Goal: Transaction & Acquisition: Purchase product/service

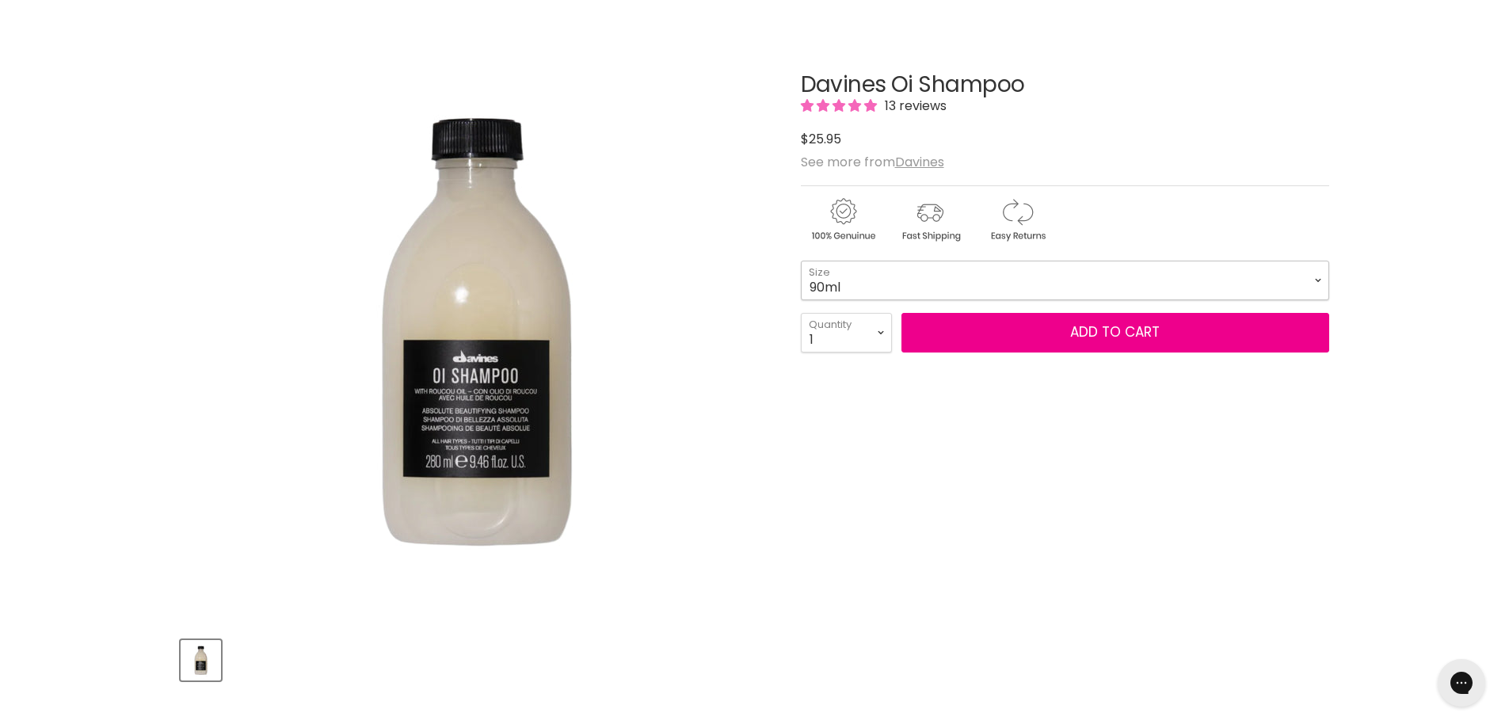
click at [873, 278] on select "90ml 280ml 1 Litre" at bounding box center [1065, 281] width 528 height 40
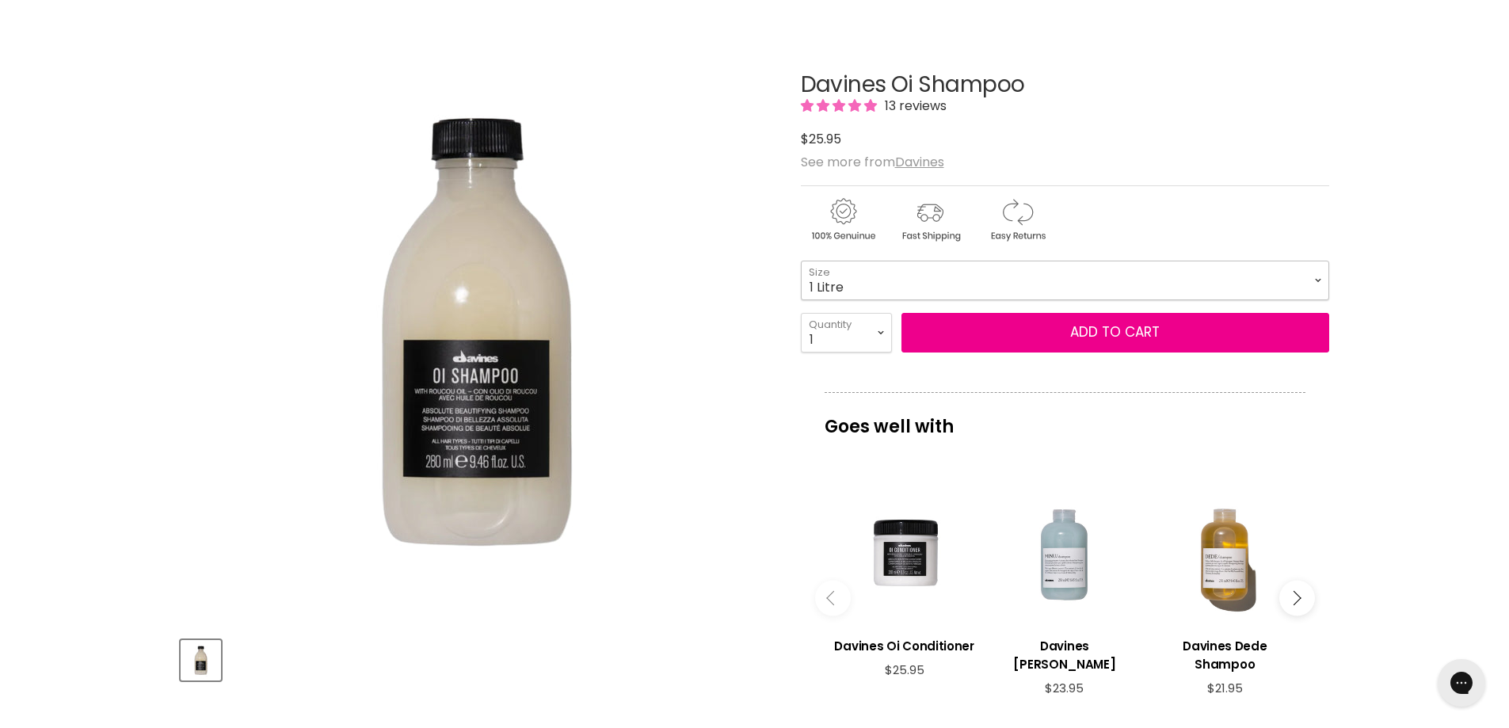
click at [801, 261] on select "90ml 280ml 1 Litre" at bounding box center [1065, 281] width 528 height 40
select select "1 Litre"
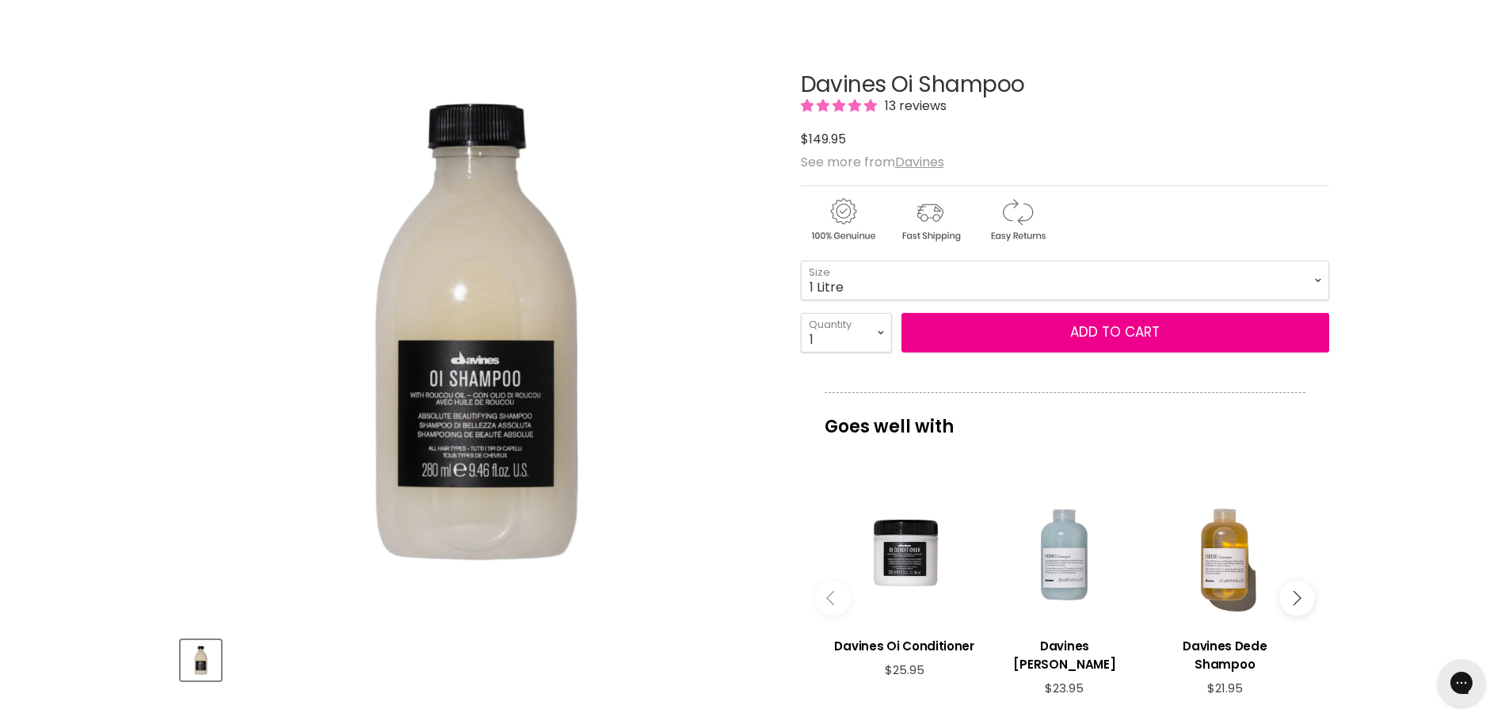
click at [750, 377] on img "Davines Oi Shampoo image. Click or Scroll to Zoom." at bounding box center [476, 328] width 592 height 592
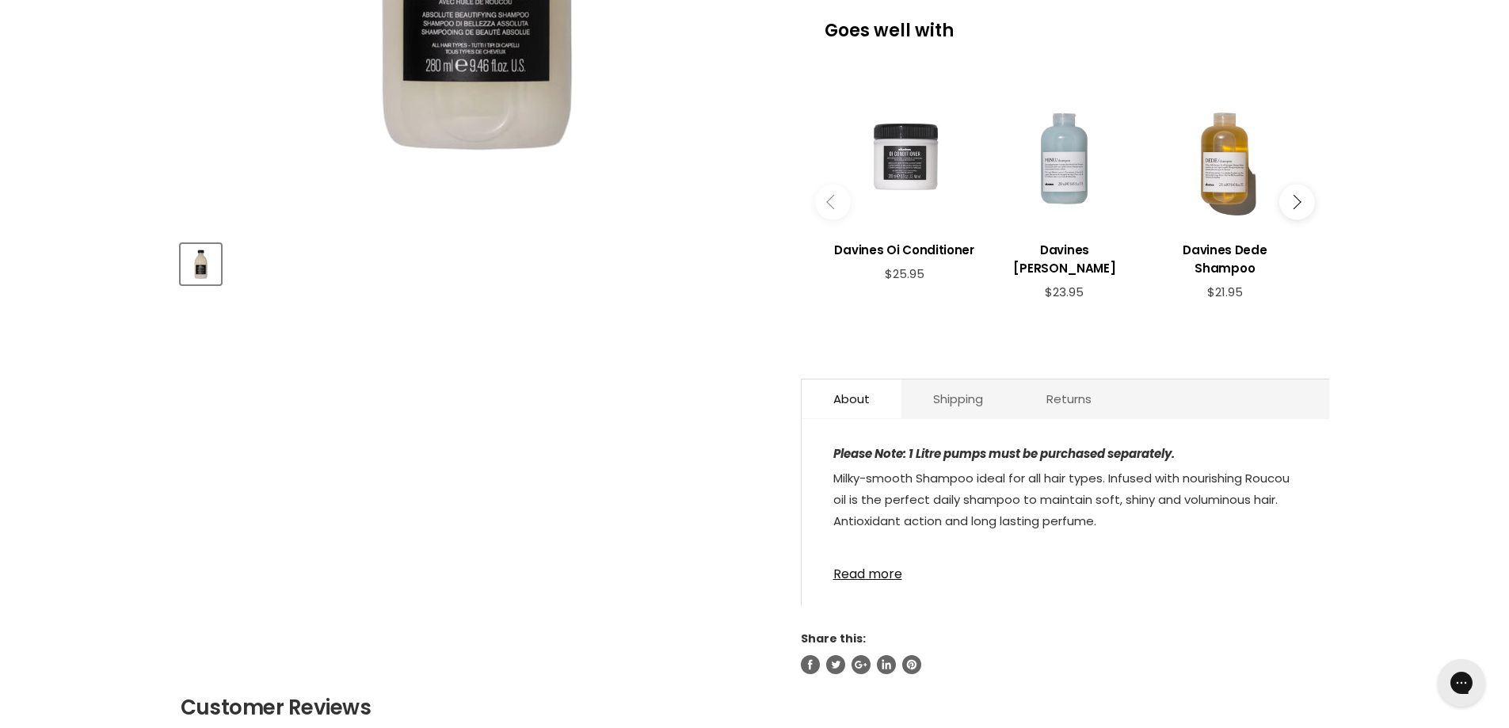
click at [916, 178] on div "Main content" at bounding box center [905, 157] width 144 height 144
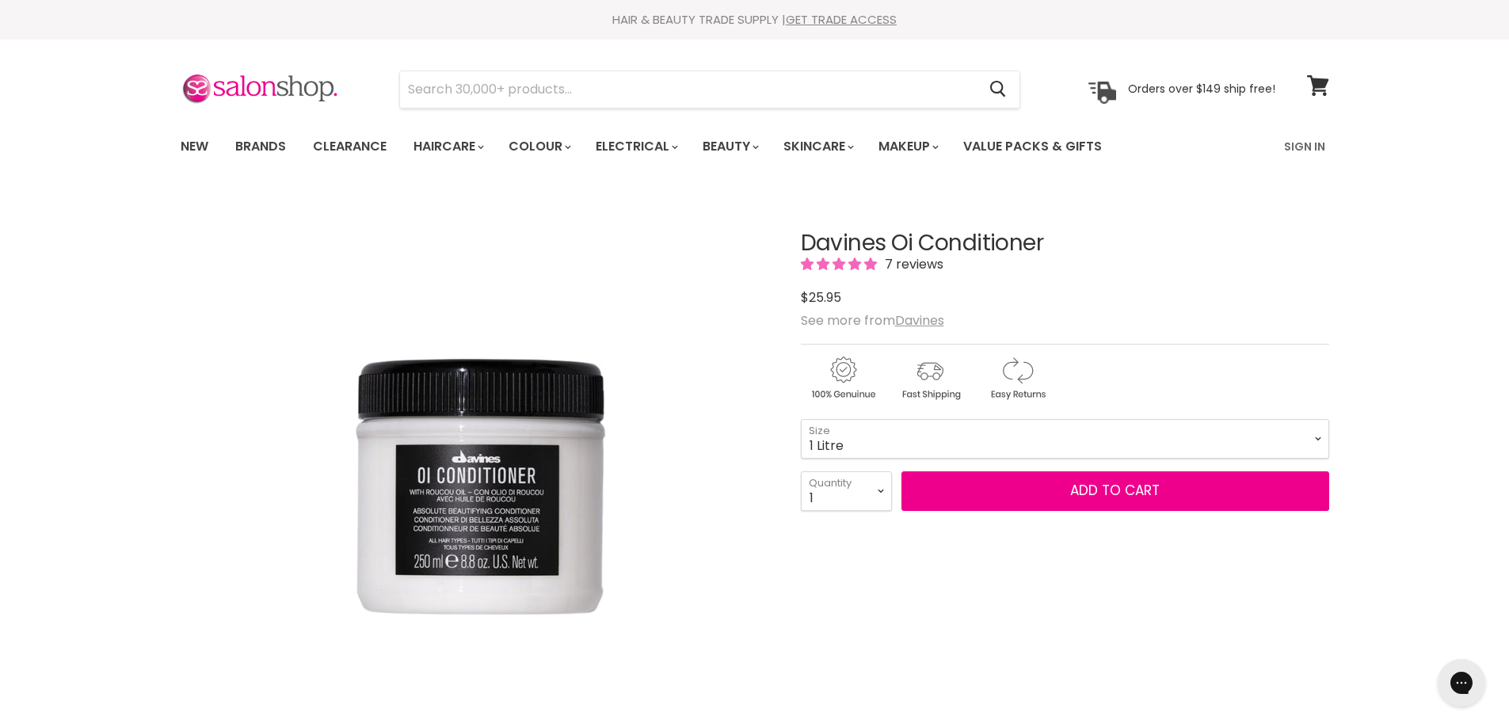
click at [801, 419] on select "75ml 250ml 1 Litre" at bounding box center [1065, 439] width 528 height 40
select select "1 Litre"
click at [830, 576] on p "Goes well with" at bounding box center [1065, 577] width 481 height 52
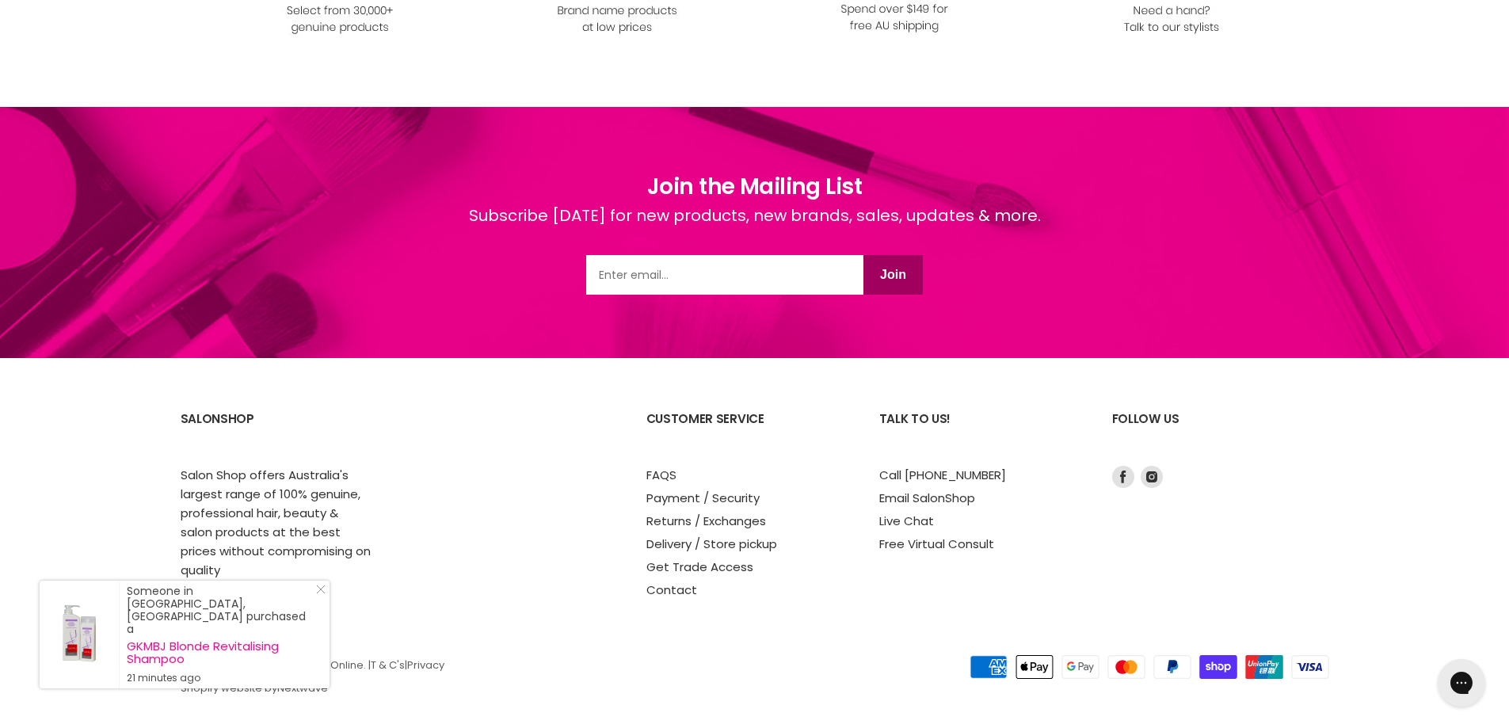
scroll to position [2942, 0]
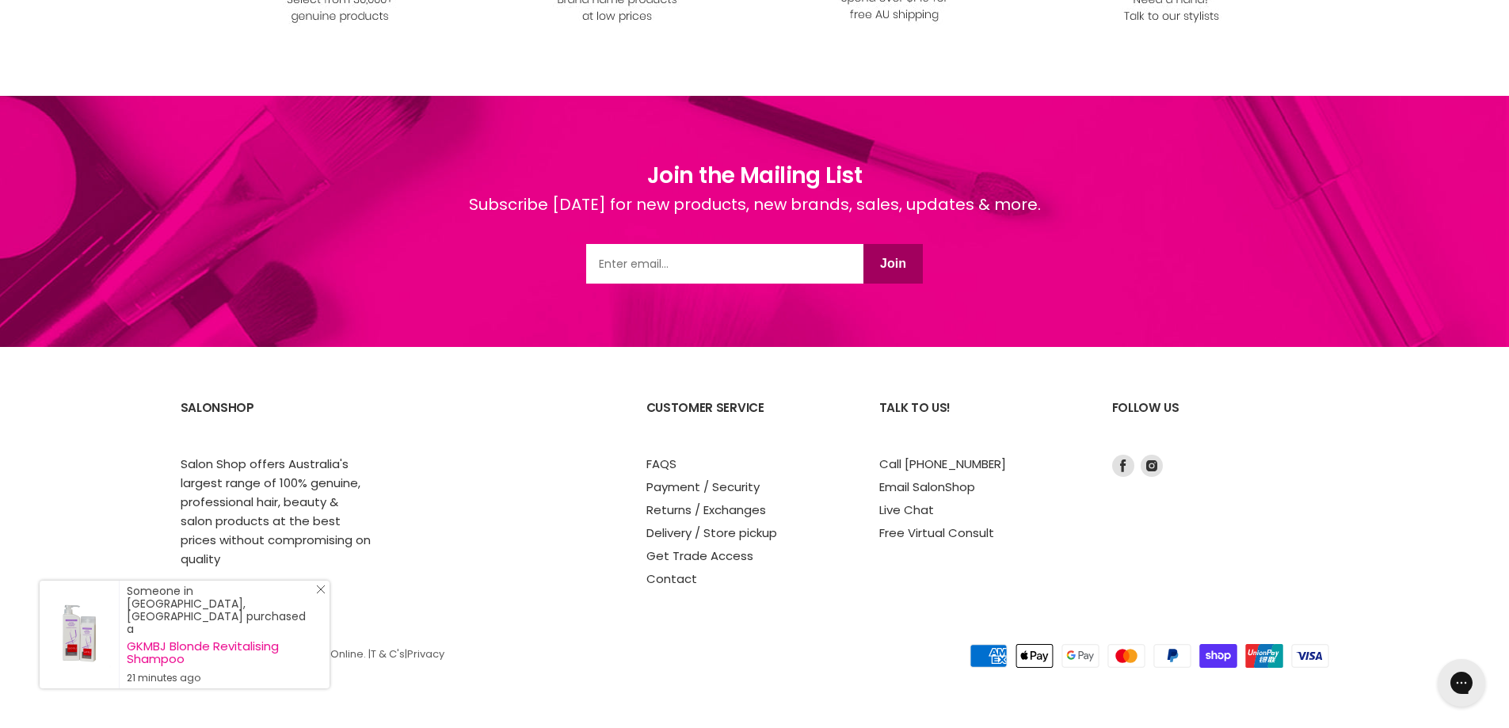
click at [321, 594] on icon "Close Icon" at bounding box center [321, 590] width 10 height 10
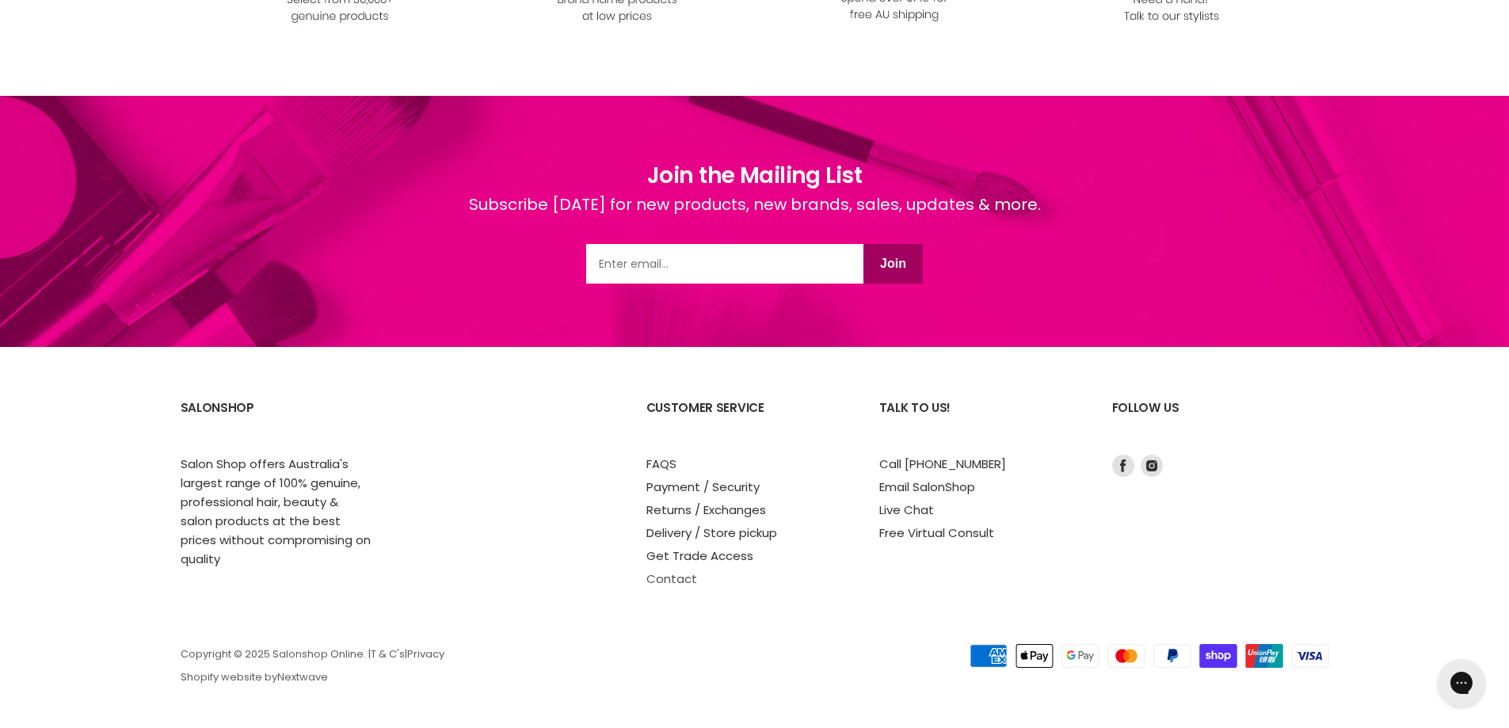
click at [681, 574] on link "Contact" at bounding box center [671, 578] width 51 height 17
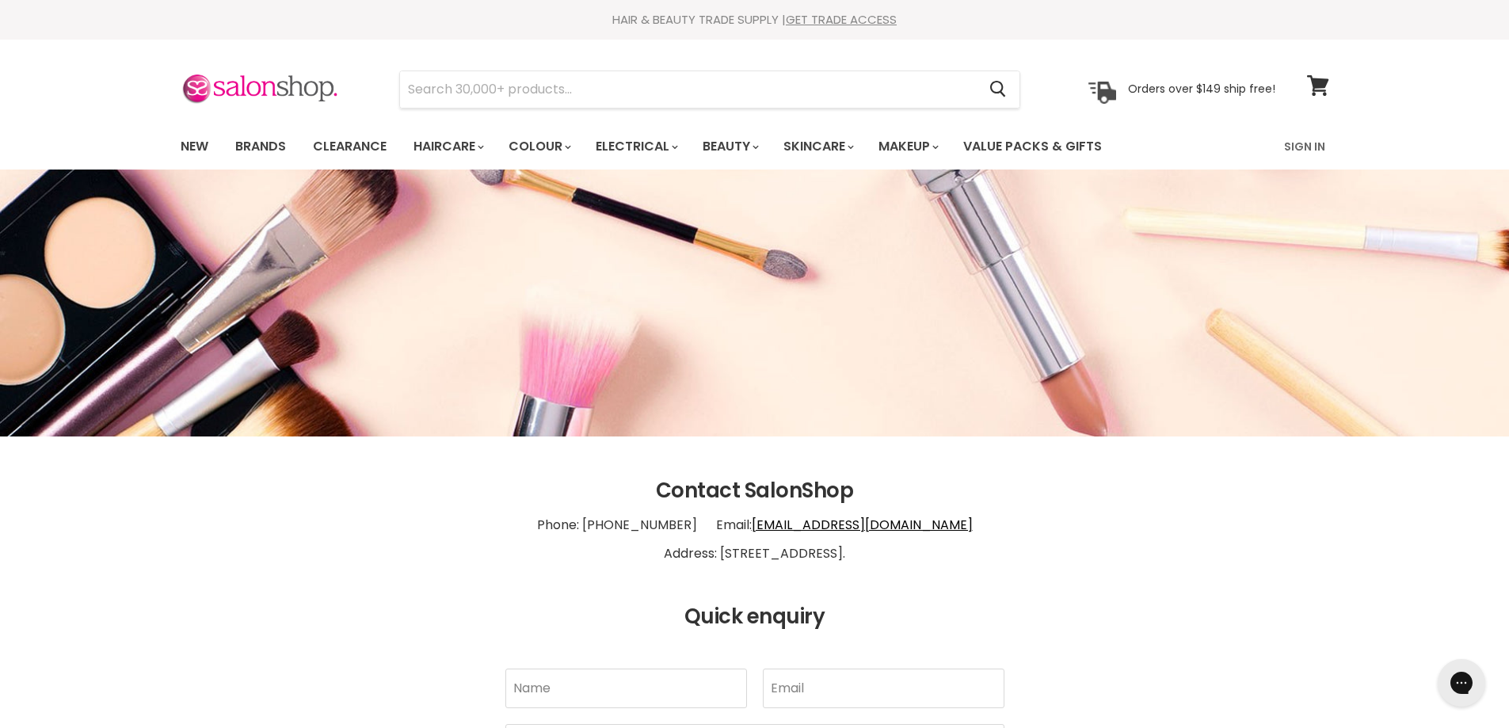
scroll to position [396, 0]
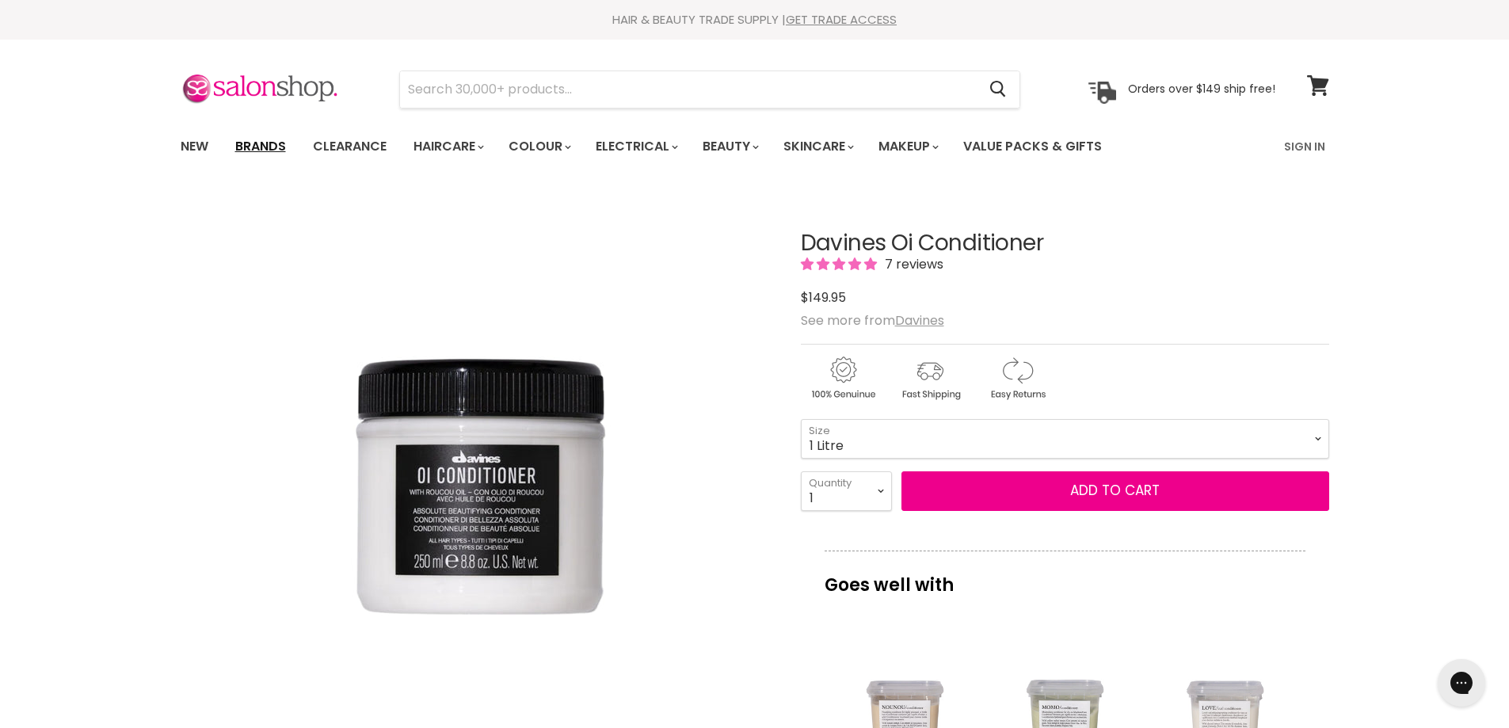
click at [261, 146] on link "Brands" at bounding box center [260, 146] width 74 height 33
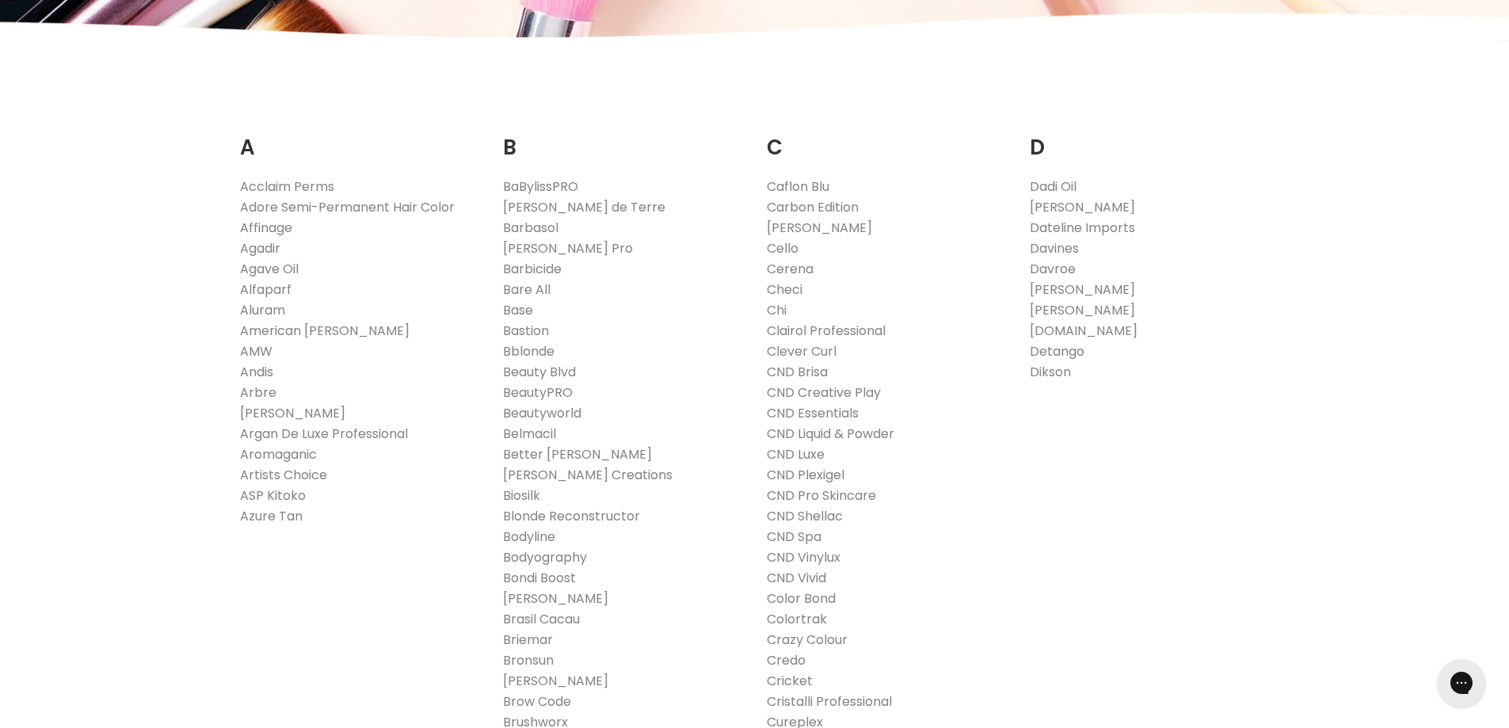
scroll to position [238, 0]
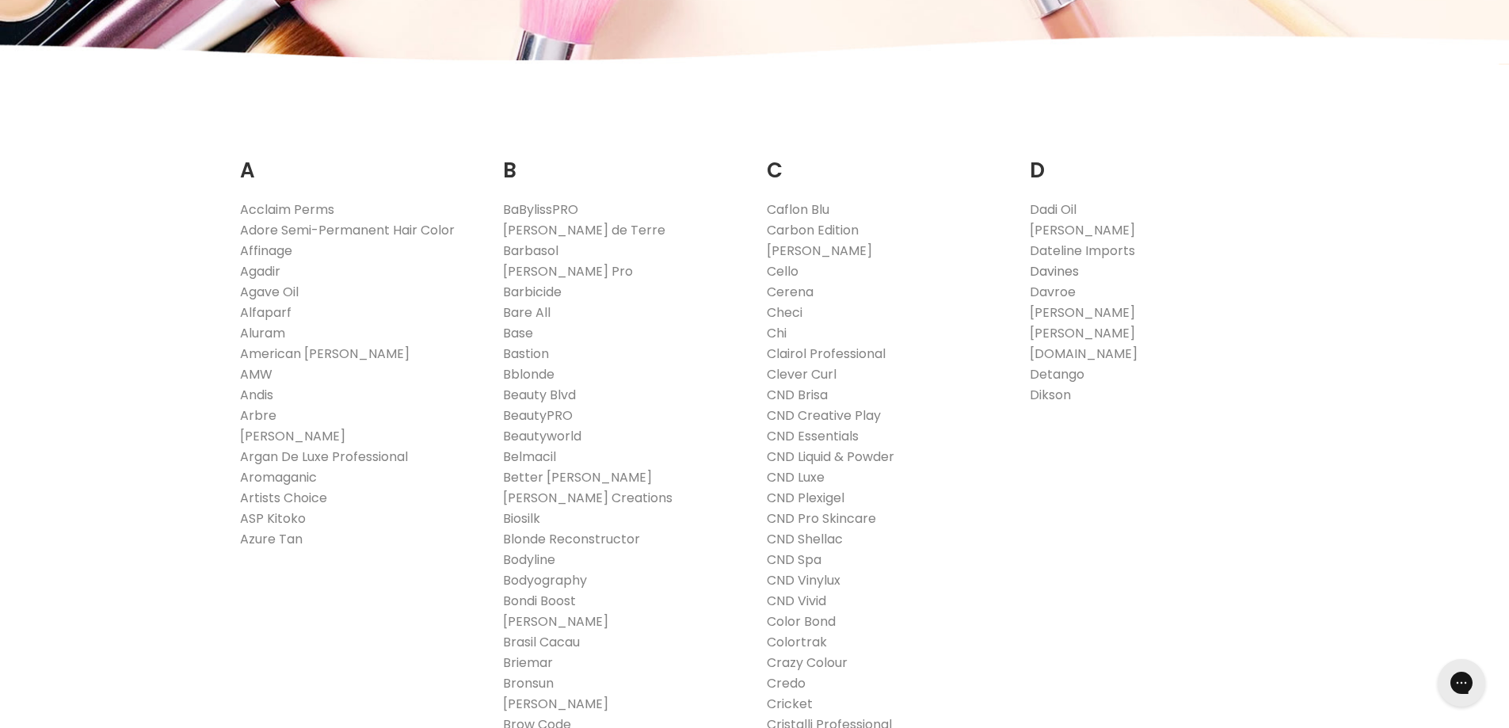
click at [1054, 274] on link "Davines" at bounding box center [1054, 271] width 49 height 18
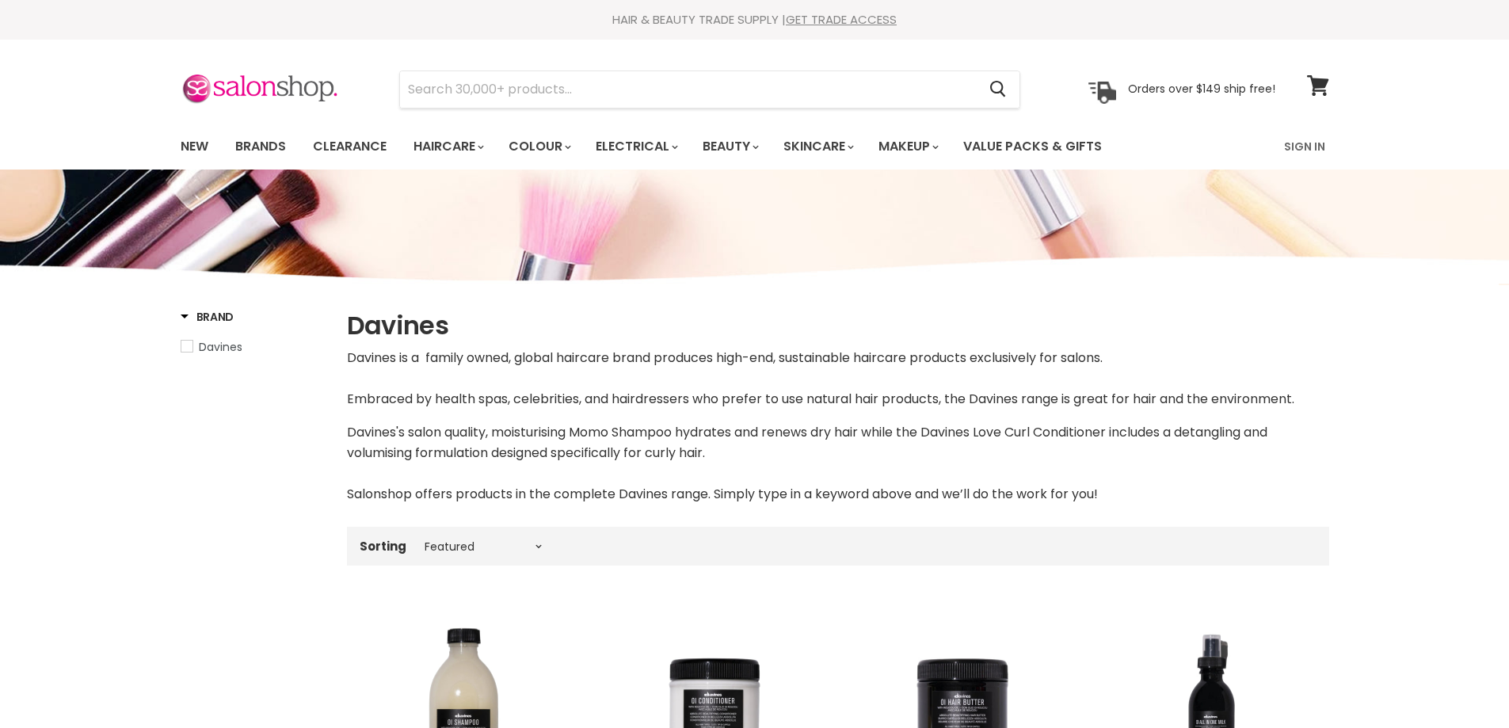
select select "manual"
